Goal: Browse casually

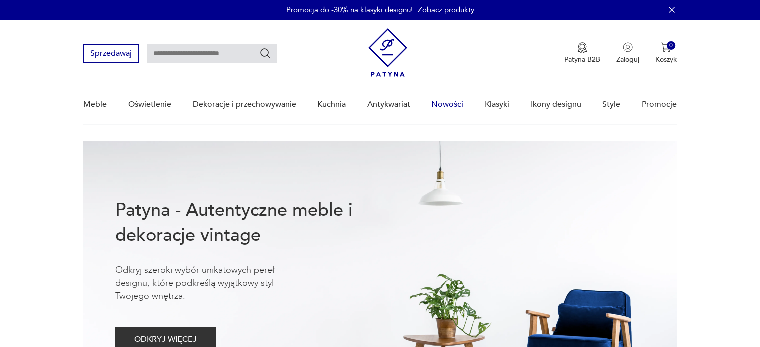
click at [444, 105] on link "Nowości" at bounding box center [447, 104] width 32 height 38
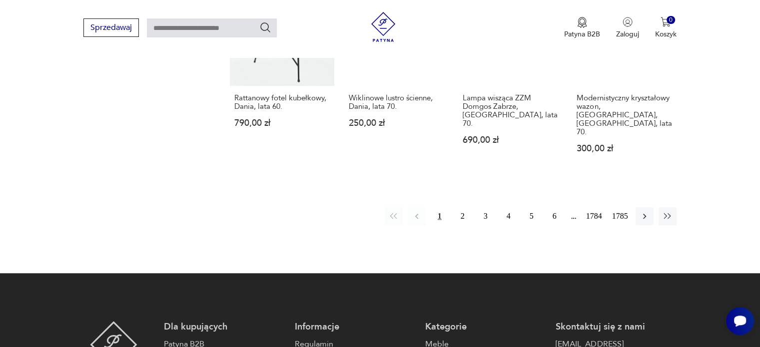
scroll to position [927, 0]
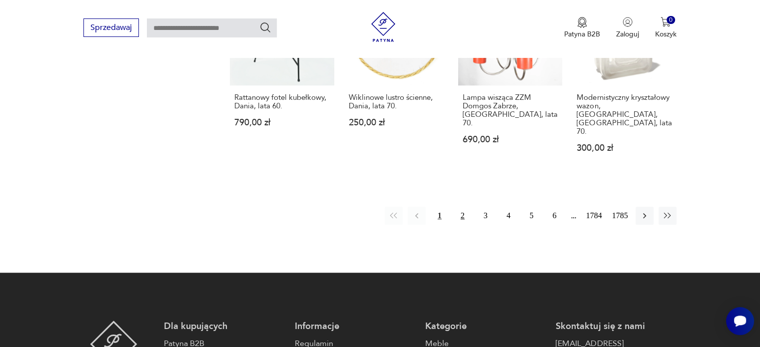
click at [458, 207] on button "2" at bounding box center [463, 216] width 18 height 18
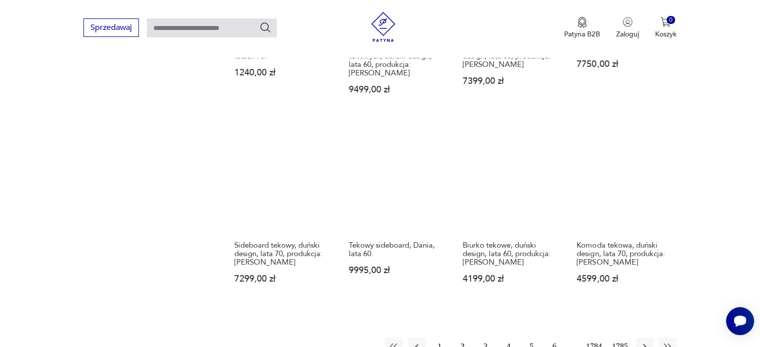
scroll to position [925, 0]
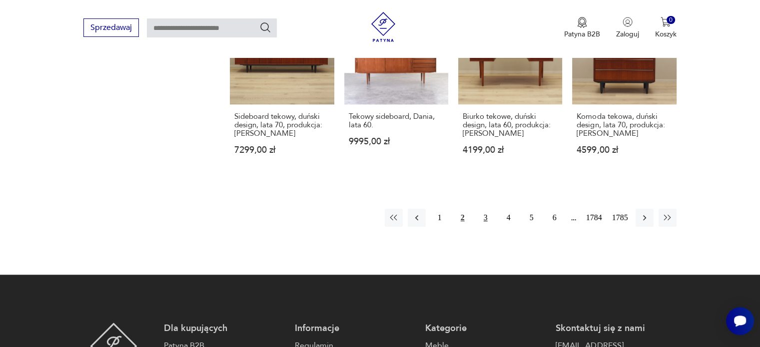
click at [485, 209] on button "3" at bounding box center [486, 218] width 18 height 18
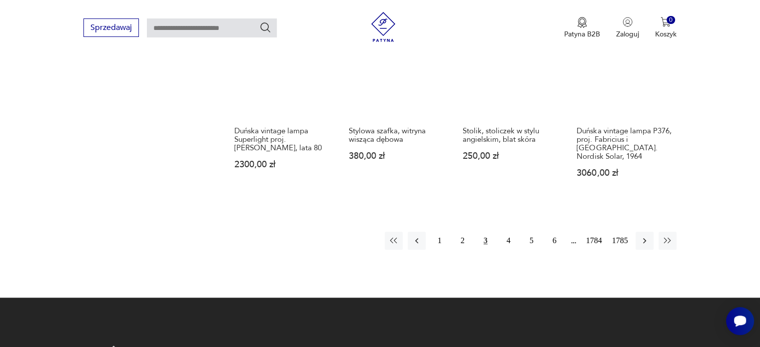
scroll to position [910, 0]
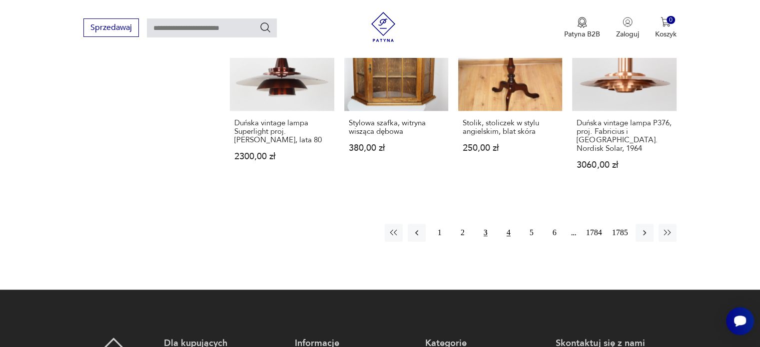
click at [510, 224] on button "4" at bounding box center [509, 233] width 18 height 18
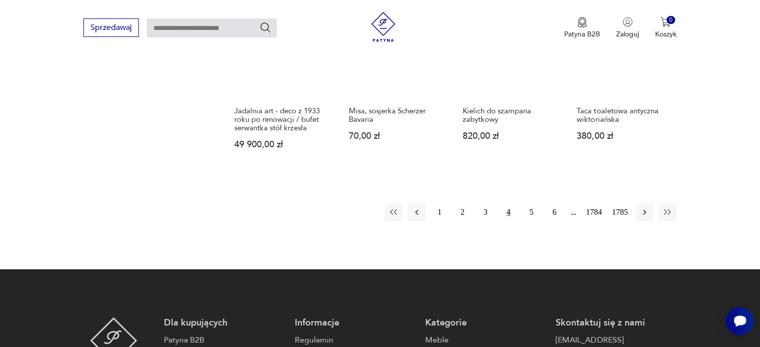
scroll to position [897, 0]
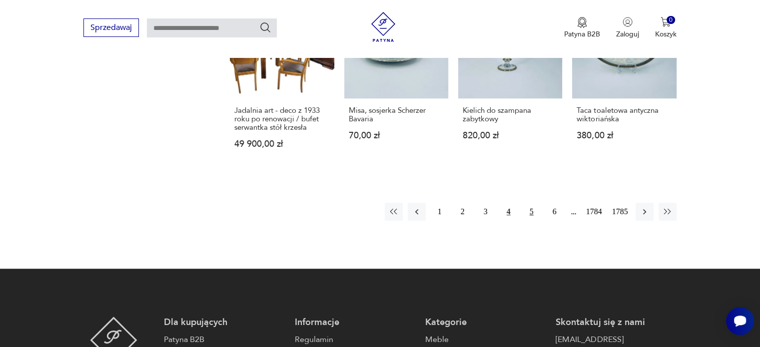
click at [531, 204] on button "5" at bounding box center [532, 212] width 18 height 18
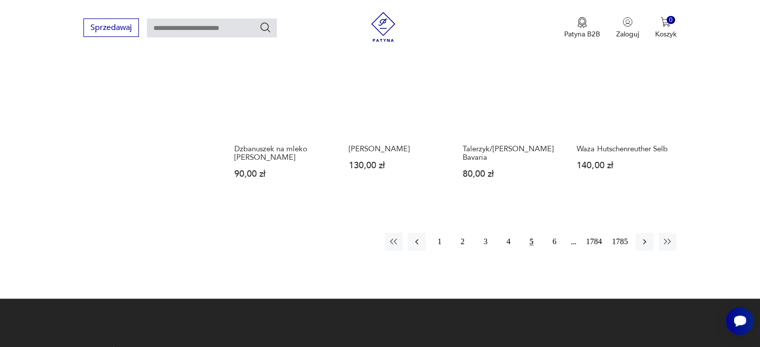
scroll to position [891, 0]
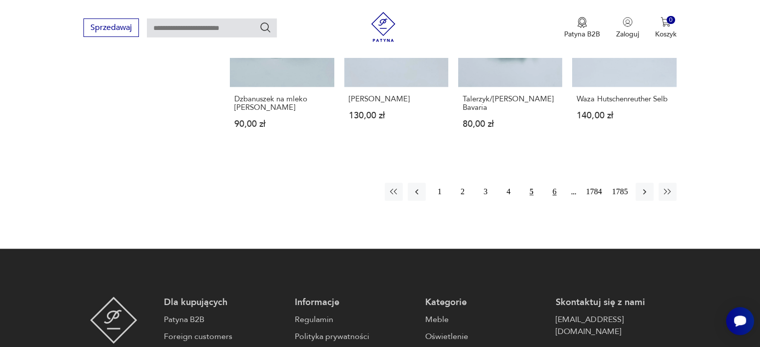
click at [556, 189] on button "6" at bounding box center [555, 192] width 18 height 18
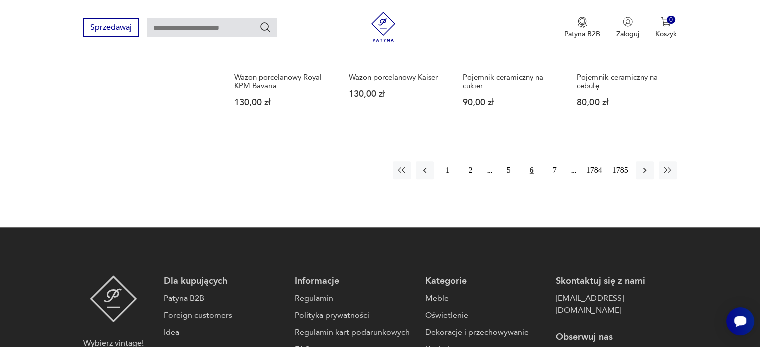
scroll to position [905, 0]
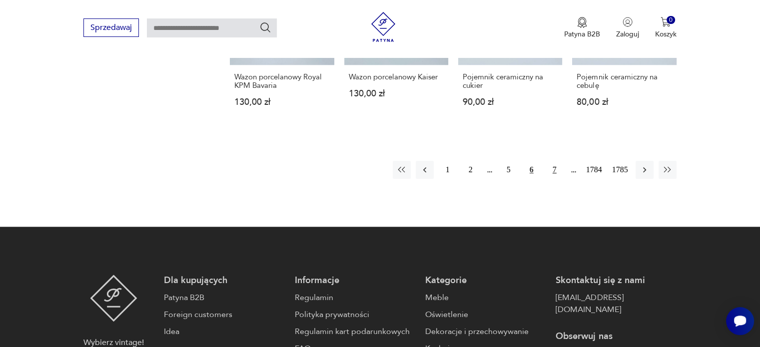
click at [551, 161] on button "7" at bounding box center [555, 170] width 18 height 18
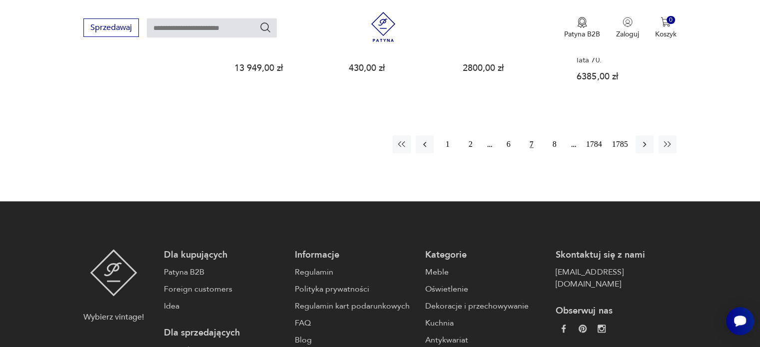
scroll to position [1004, 0]
